Goal: Task Accomplishment & Management: Complete application form

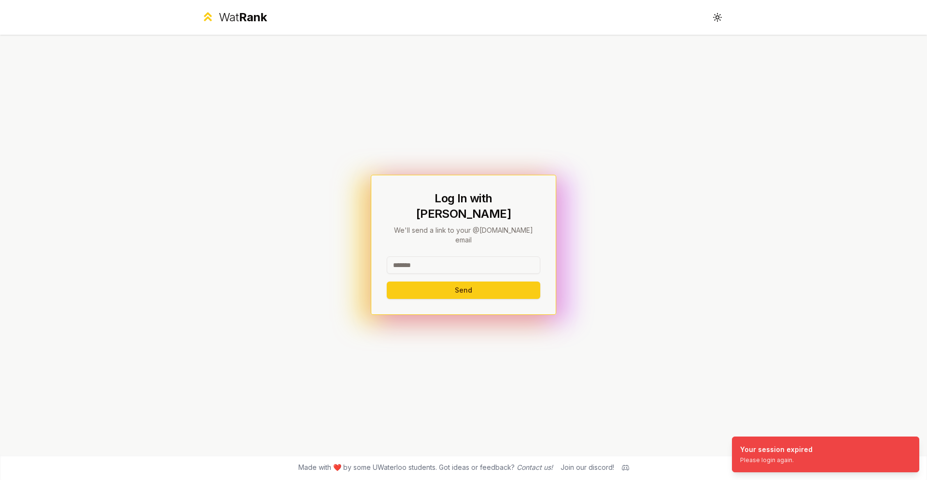
click at [448, 256] on input at bounding box center [464, 264] width 154 height 17
type input "*****"
click at [387, 281] on button "Send" at bounding box center [464, 289] width 154 height 17
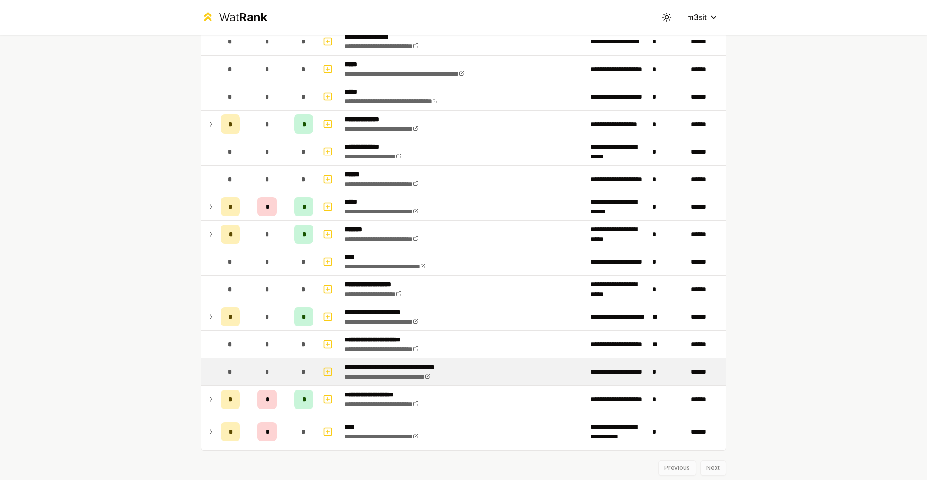
scroll to position [173, 0]
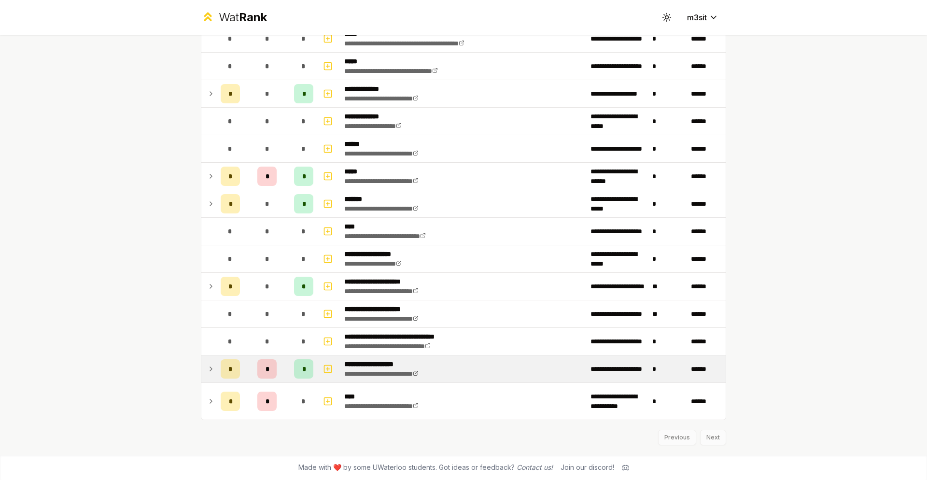
click at [245, 371] on td "*" at bounding box center [267, 368] width 46 height 27
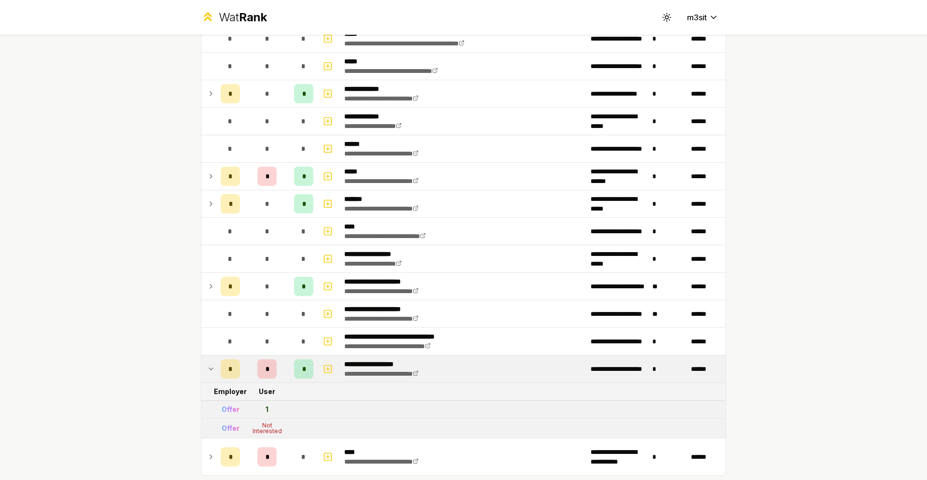
click at [245, 371] on td "*" at bounding box center [267, 368] width 46 height 27
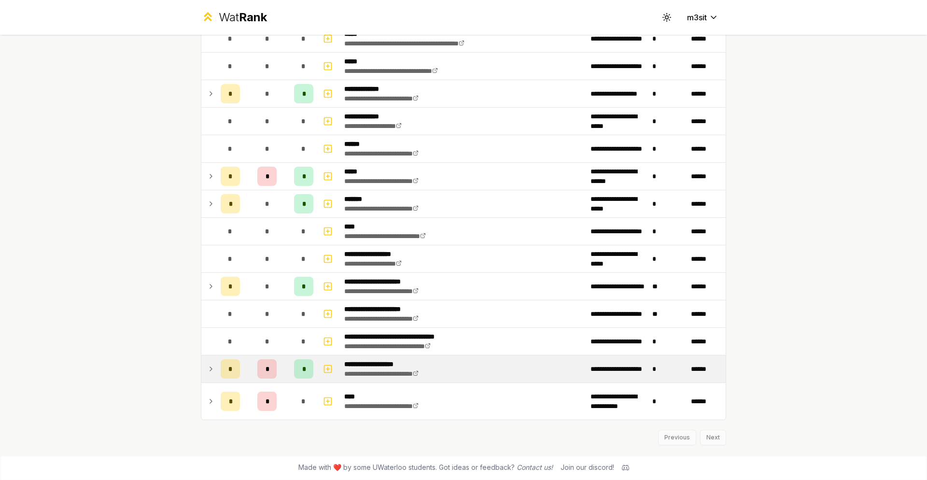
click at [246, 373] on td "*" at bounding box center [267, 368] width 46 height 27
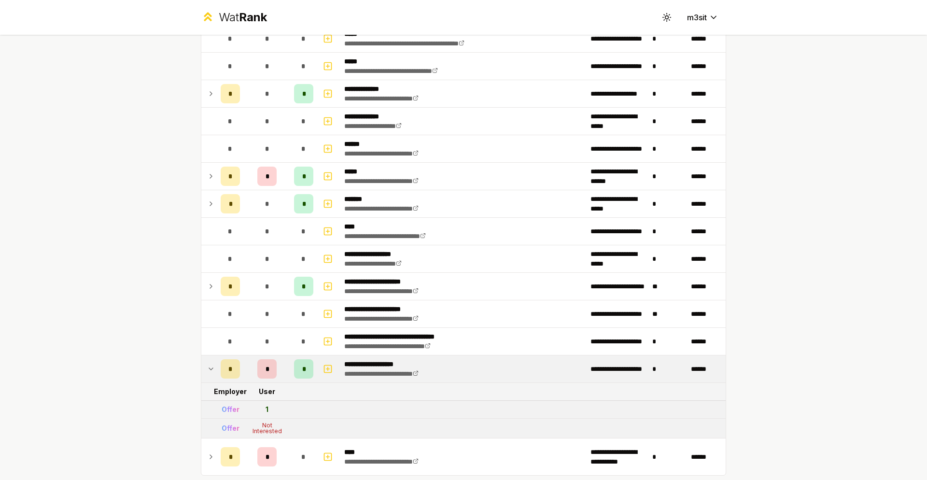
click at [251, 367] on td "*" at bounding box center [267, 368] width 46 height 27
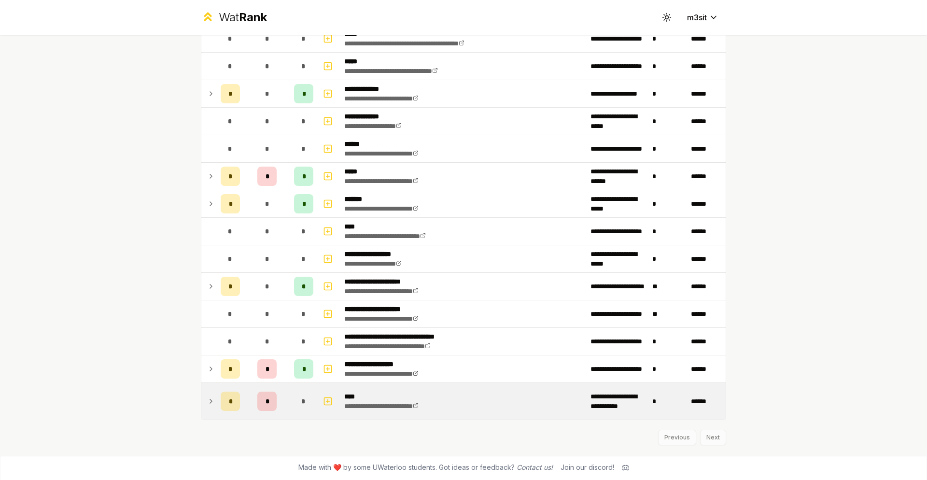
click at [237, 403] on div "*" at bounding box center [230, 401] width 19 height 19
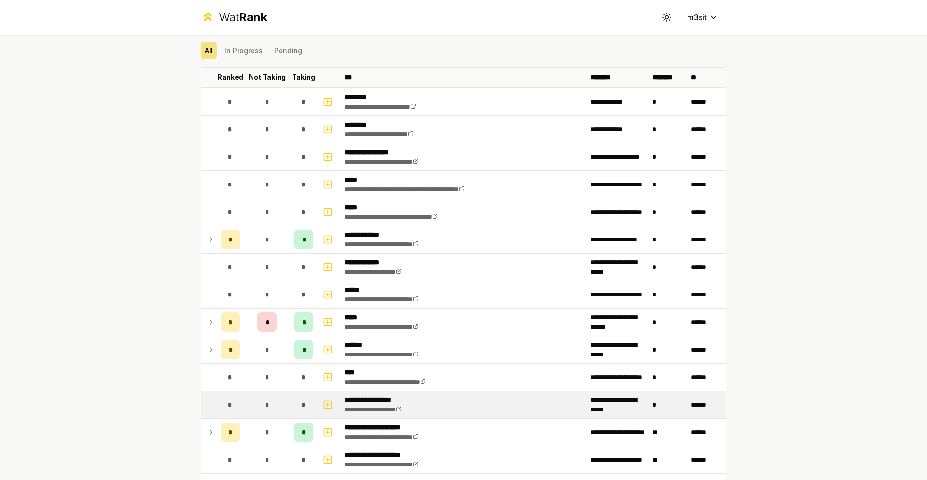
scroll to position [0, 0]
